Goal: Information Seeking & Learning: Learn about a topic

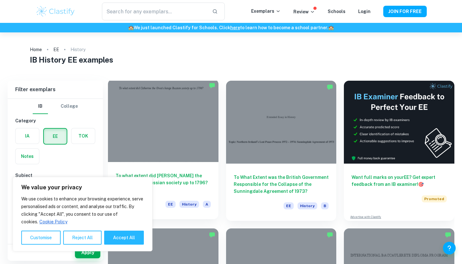
click at [184, 136] on div at bounding box center [163, 120] width 110 height 83
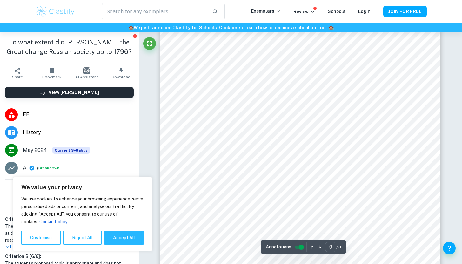
scroll to position [3344, 0]
type input "16"
click at [127, 235] on button "Accept All" at bounding box center [124, 237] width 40 height 14
checkbox input "true"
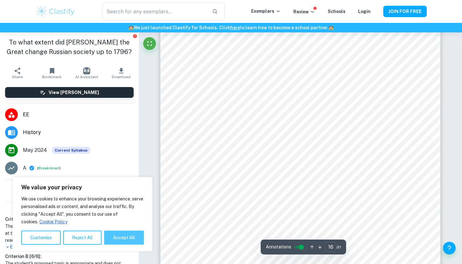
checkbox input "true"
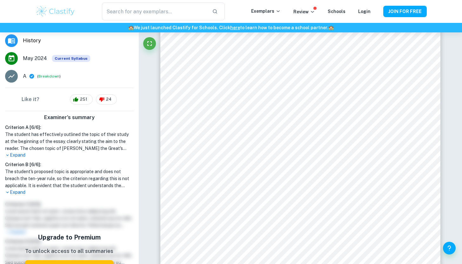
scroll to position [155, 0]
